Goal: Ask a question

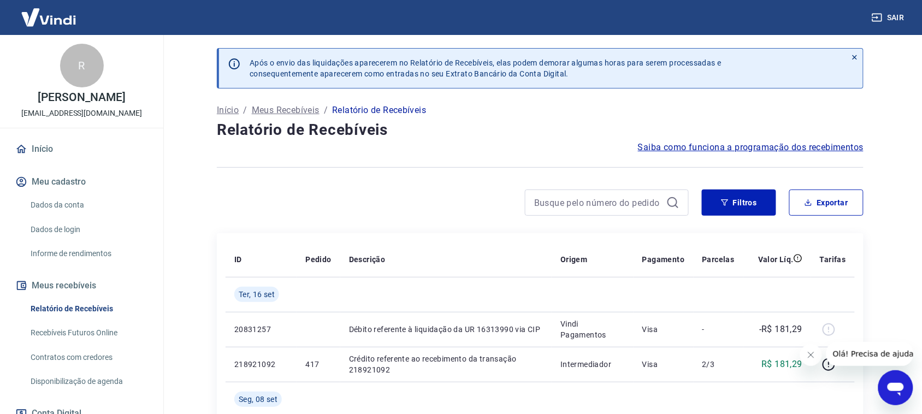
click at [876, 352] on span "Olá! Precisa de ajuda?" at bounding box center [874, 353] width 85 height 9
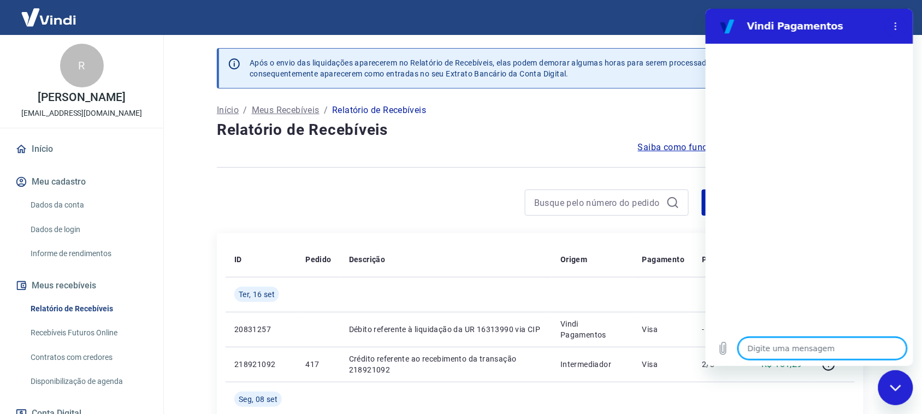
type textarea "B"
type textarea "x"
type textarea "Bo"
type textarea "x"
type textarea "Boa"
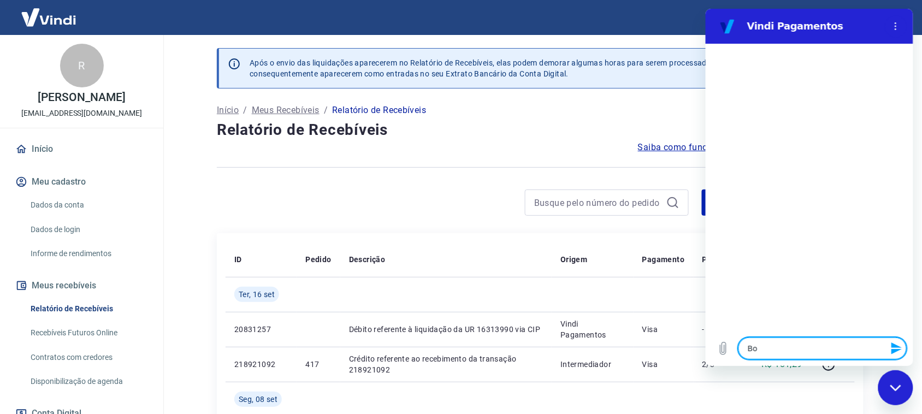
type textarea "x"
type textarea "Boa"
type textarea "x"
type textarea "Boa t"
type textarea "x"
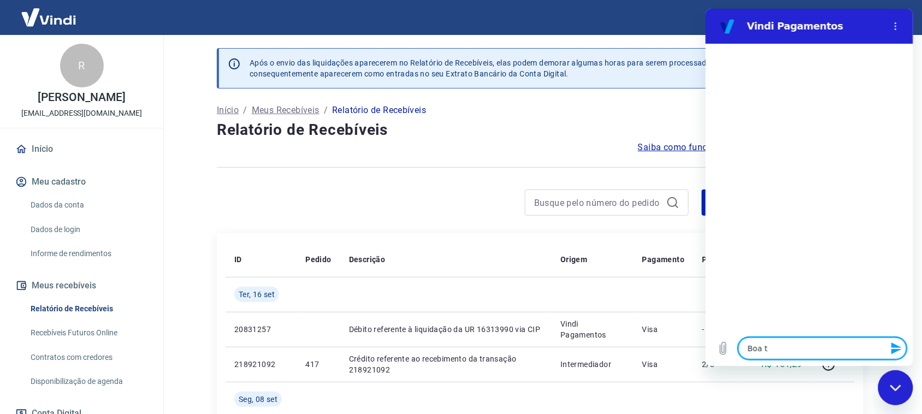
type textarea "Boa ta"
type textarea "x"
type textarea "Boa tar"
type textarea "x"
type textarea "Boa tard"
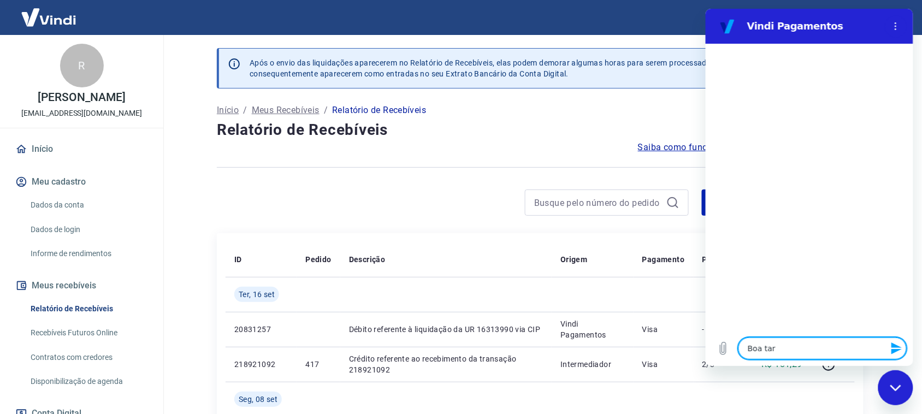
type textarea "x"
type textarea "Boa tarde"
type textarea "x"
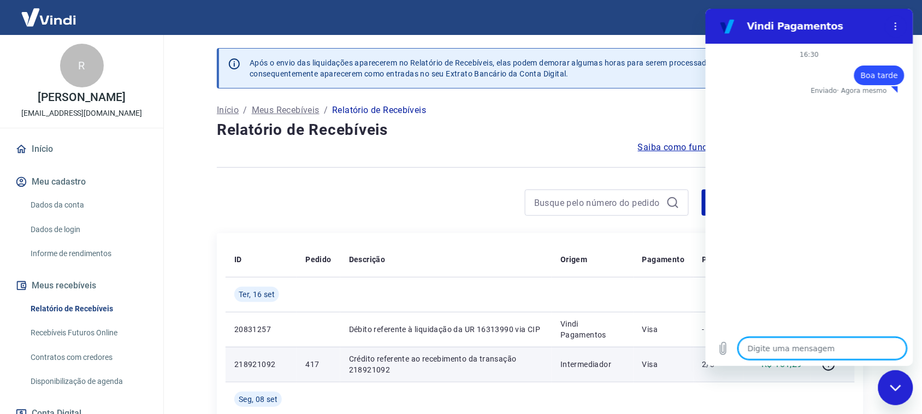
type textarea "x"
type textarea "F"
type textarea "x"
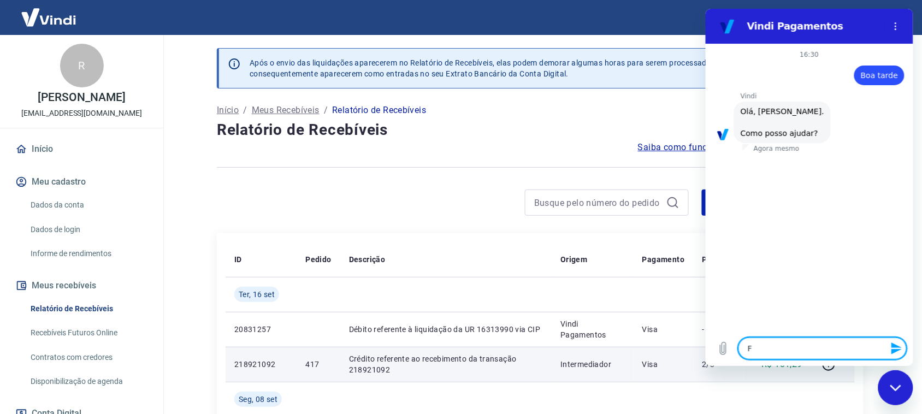
type textarea "Fa"
type textarea "x"
type textarea "Fal"
type textarea "x"
type textarea "Fala"
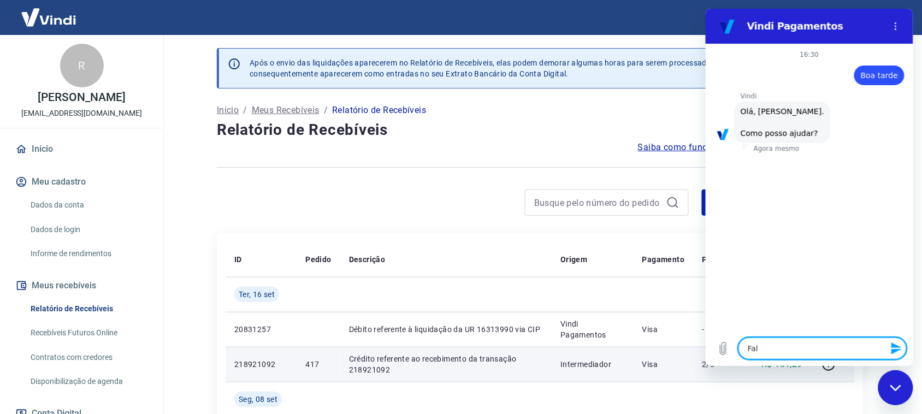
type textarea "x"
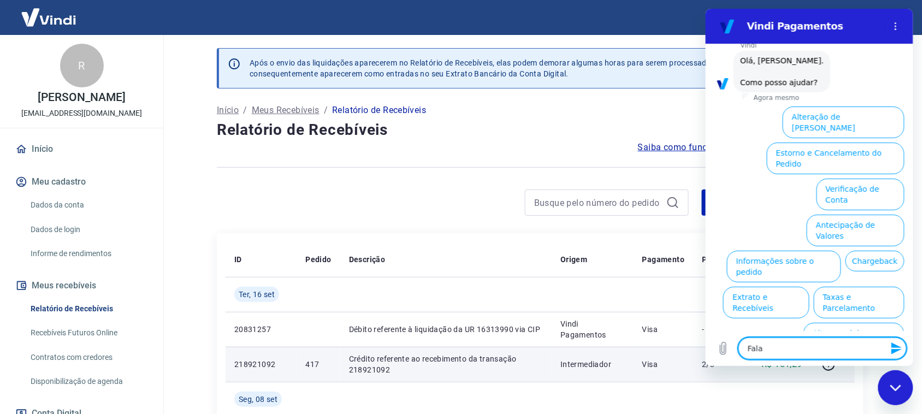
type textarea "Falar"
type textarea "x"
type textarea "Falar"
type textarea "x"
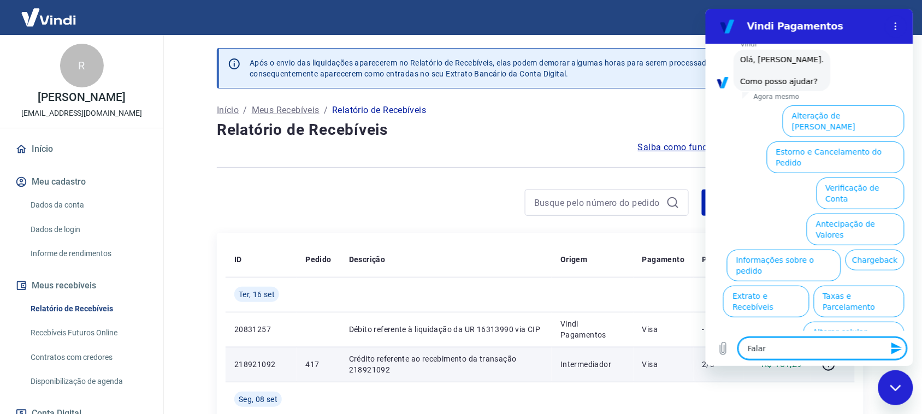
type textarea "Falar c"
type textarea "x"
type textarea "Falar co"
type textarea "x"
type textarea "Falar c"
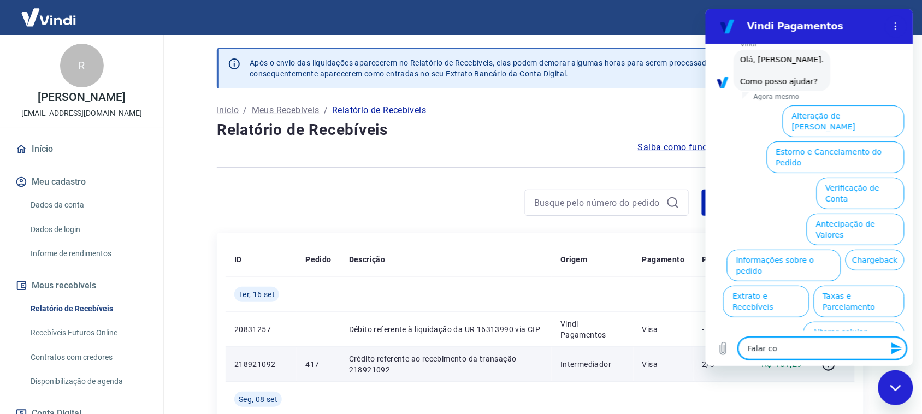
type textarea "x"
type textarea "Falar"
type textarea "x"
type textarea "Falar"
type textarea "x"
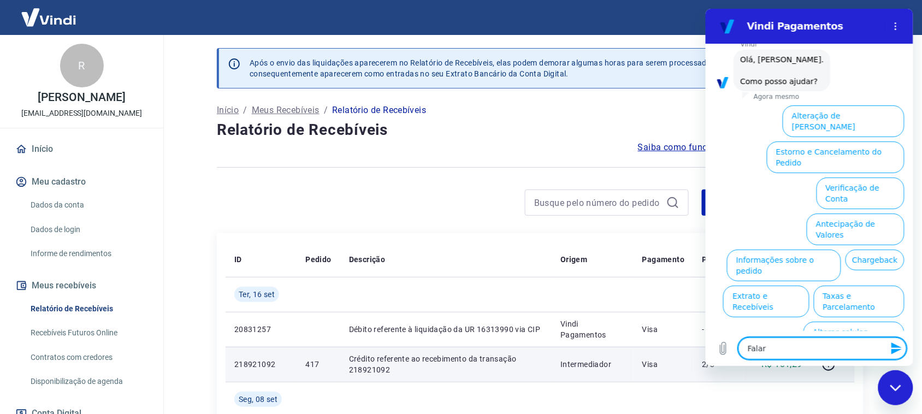
type textarea "Fala"
type textarea "x"
type textarea "Fal"
type textarea "x"
type textarea "Fa"
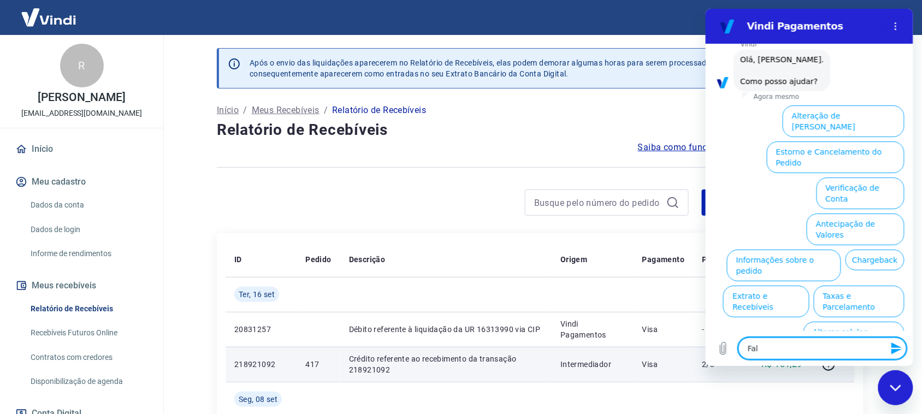
type textarea "x"
type textarea "F"
type textarea "x"
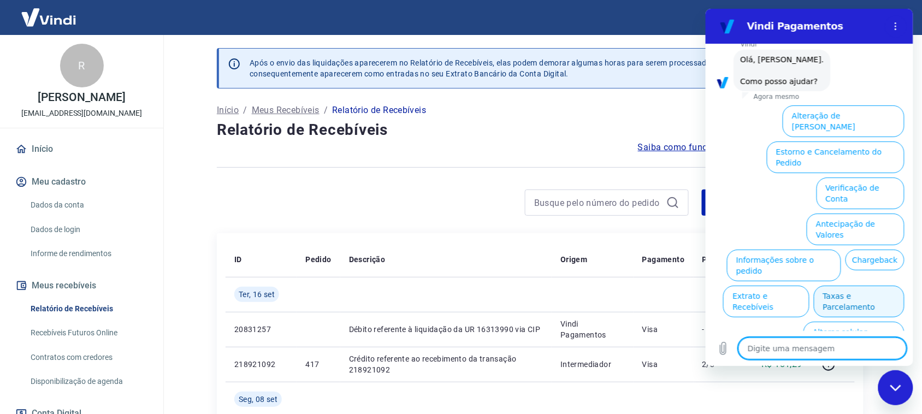
click at [838, 286] on button "Taxas e Parcelamento" at bounding box center [858, 302] width 91 height 32
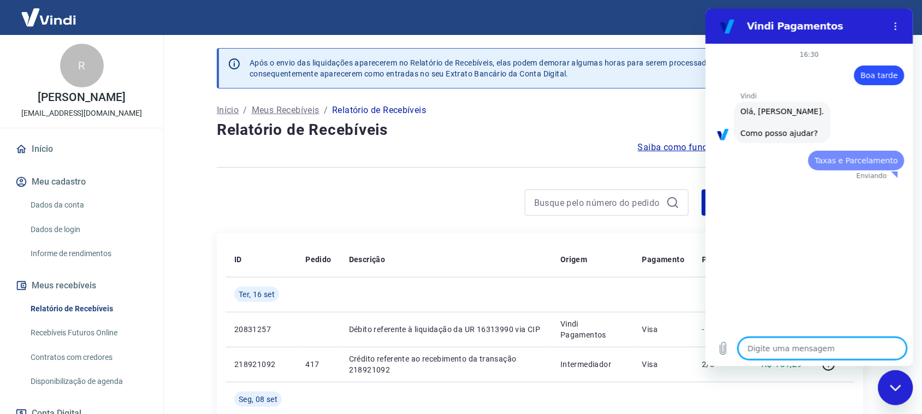
scroll to position [0, 0]
type textarea "x"
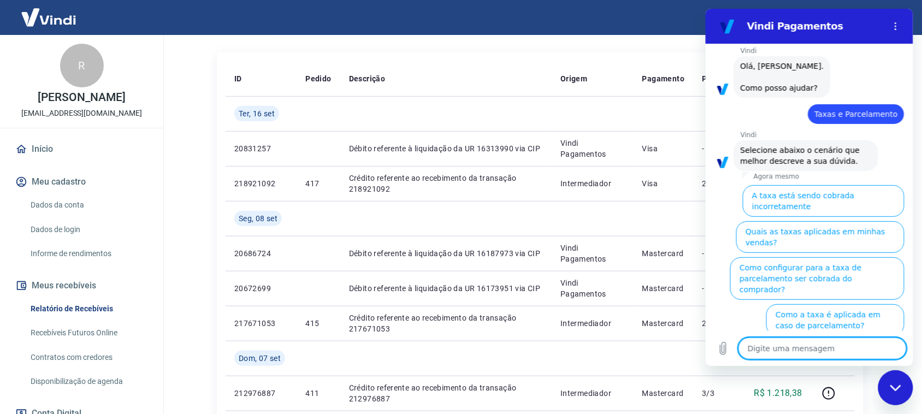
scroll to position [205, 0]
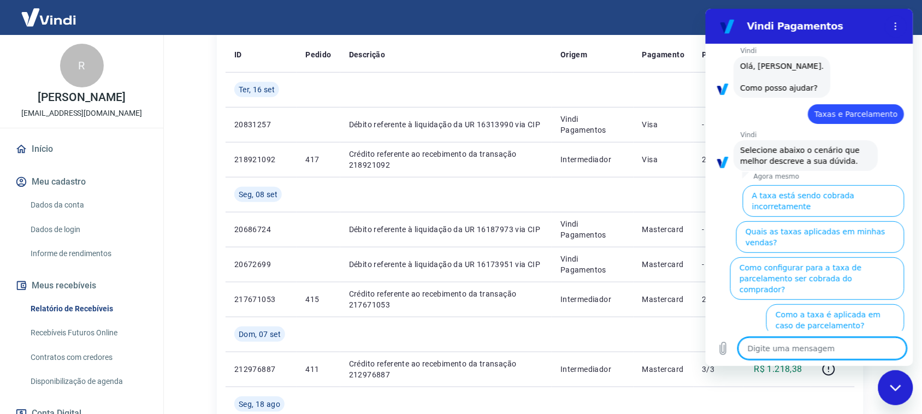
click at [777, 348] on textarea at bounding box center [822, 348] width 168 height 22
click at [776, 349] on textarea at bounding box center [822, 348] width 168 height 22
type textarea "n"
type textarea "x"
type textarea "ne"
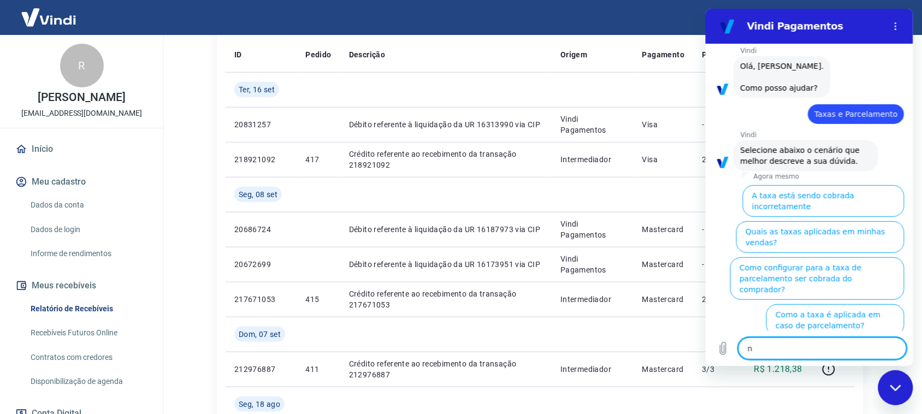
type textarea "x"
type textarea "nen"
type textarea "x"
type textarea "nenh"
type textarea "x"
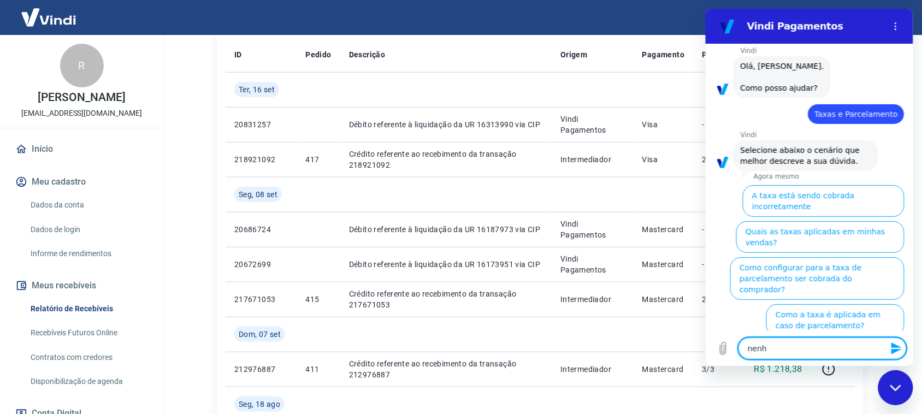
type textarea "nenhu"
type textarea "x"
type textarea "nenhum"
type textarea "x"
type textarea "nenhuma"
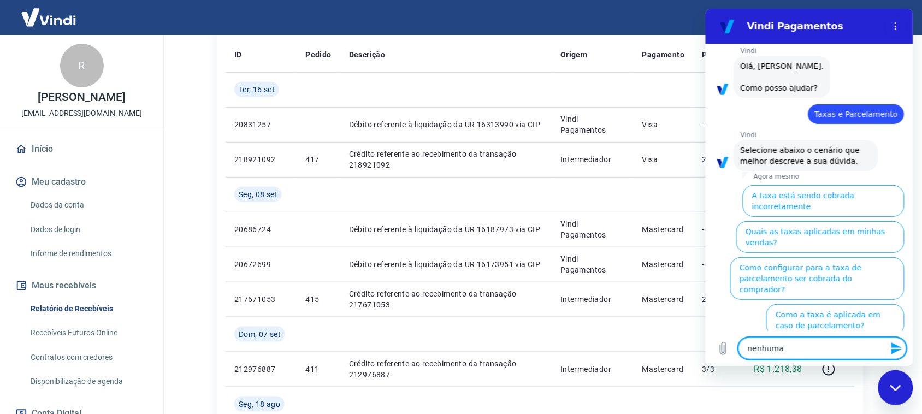
type textarea "x"
type textarea "nenhuma"
type textarea "x"
type textarea "nenhuma d"
type textarea "x"
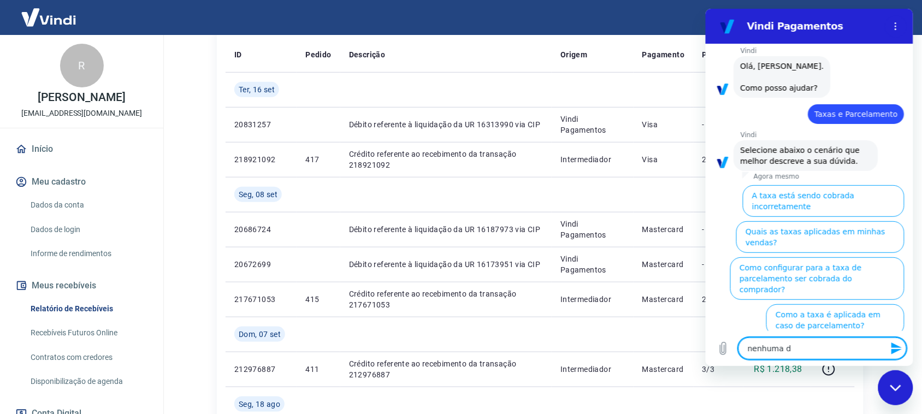
type textarea "nenhuma de"
type textarea "x"
type textarea "nenhuma del"
type textarea "x"
type textarea "nenhuma dela"
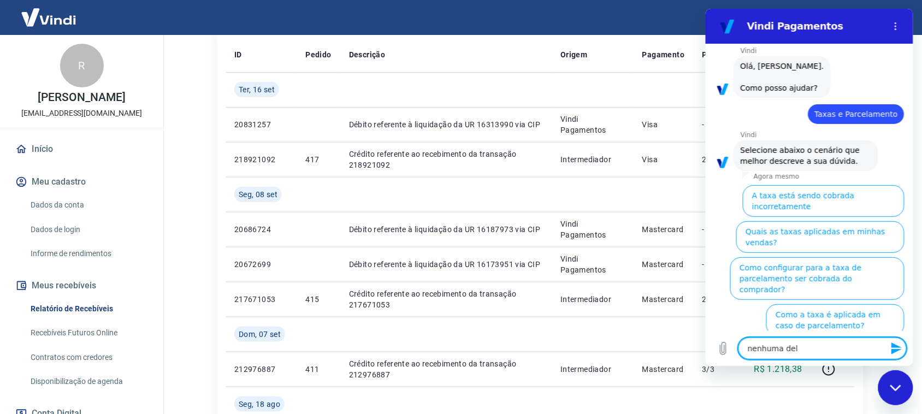
type textarea "x"
type textarea "nenhuma delas"
type textarea "x"
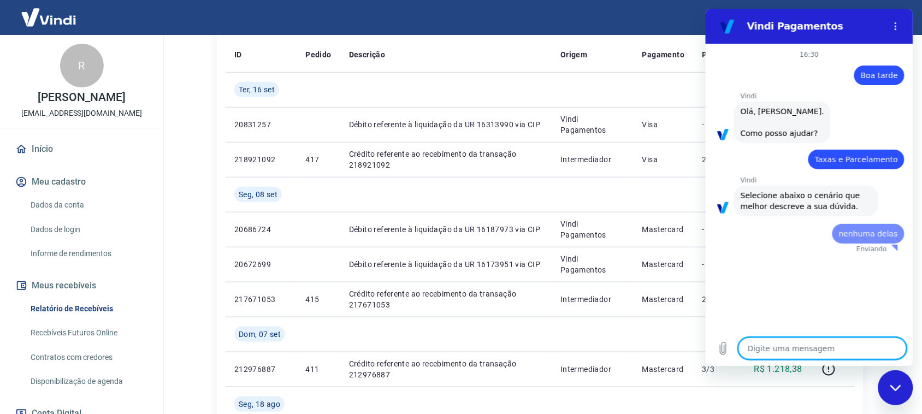
scroll to position [0, 0]
type textarea "x"
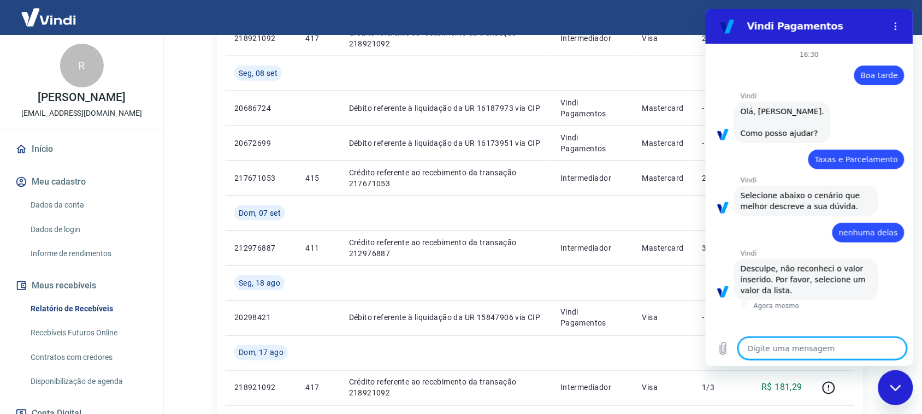
scroll to position [341, 0]
